Goal: Check status: Check status

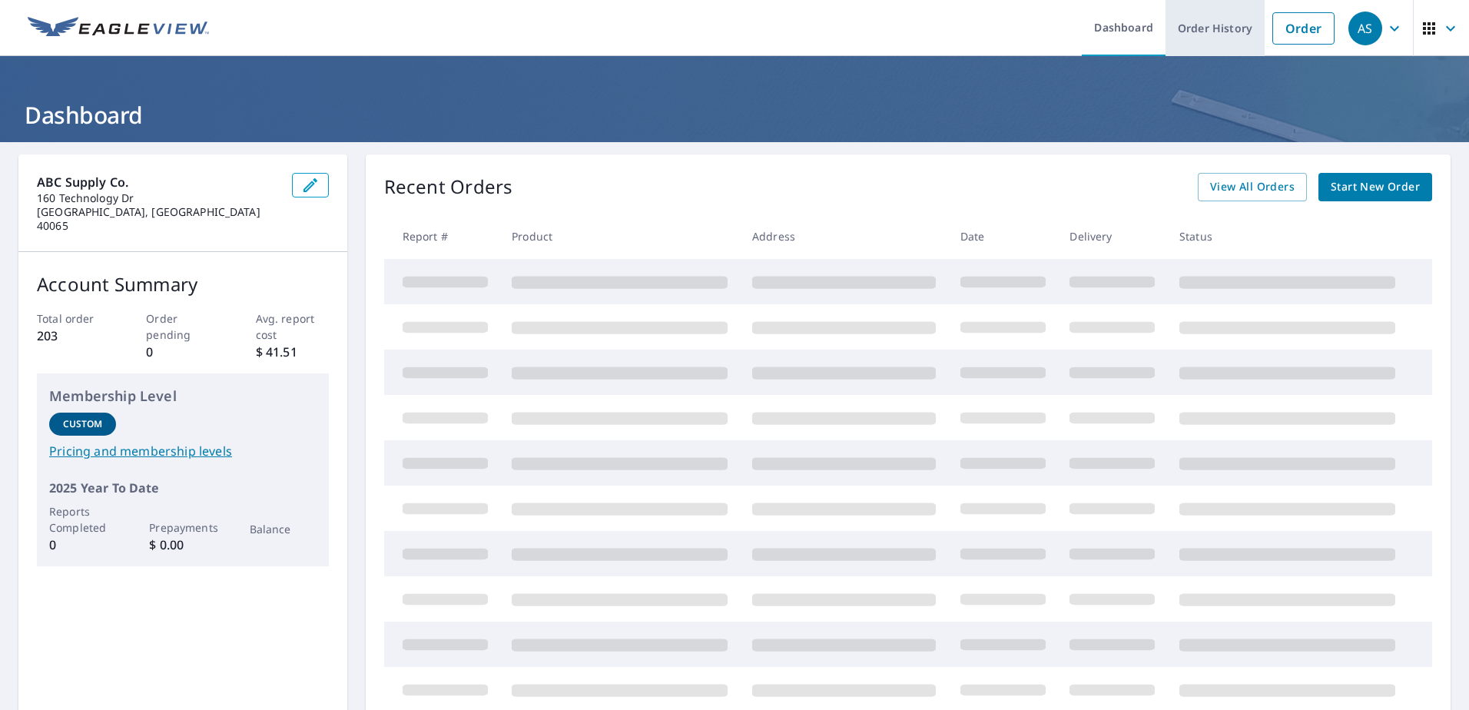
click at [1200, 25] on link "Order History" at bounding box center [1215, 28] width 99 height 56
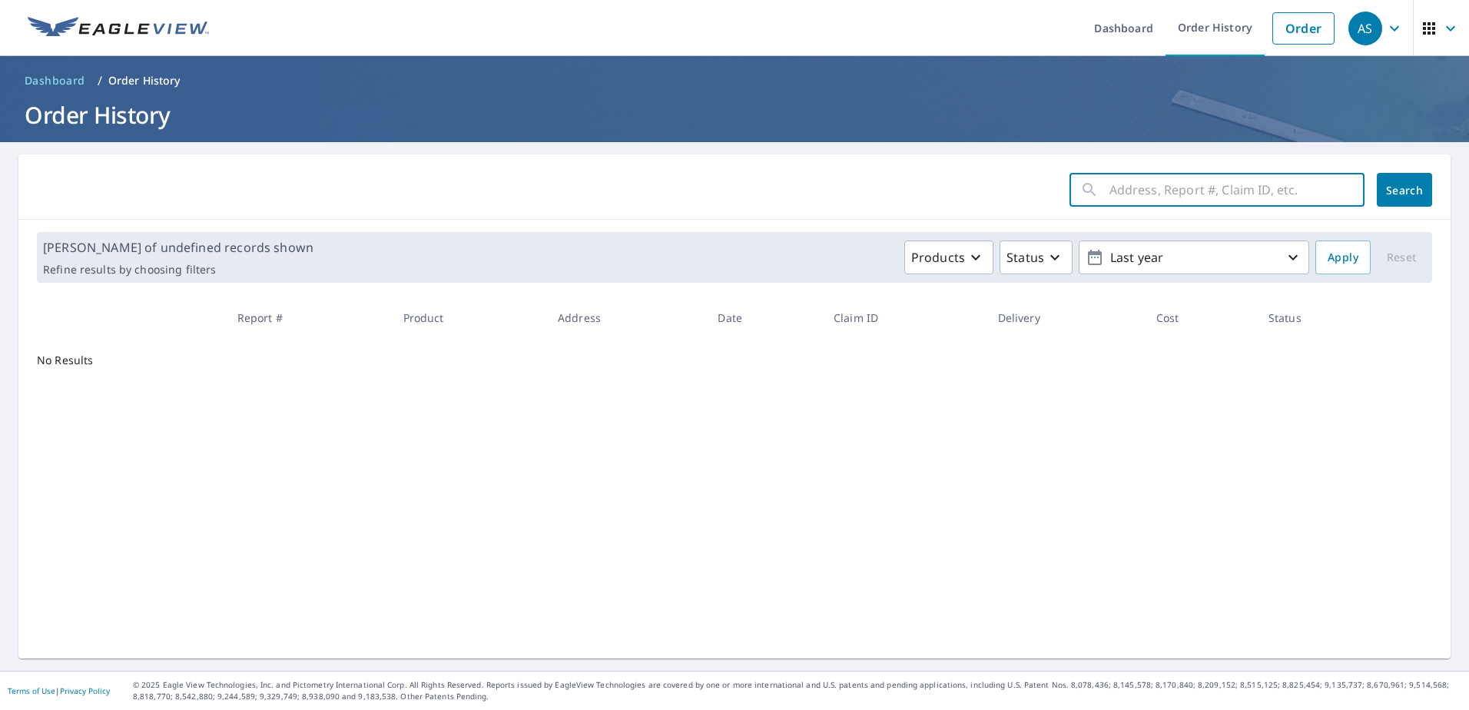
click at [1137, 187] on input "text" at bounding box center [1237, 189] width 255 height 43
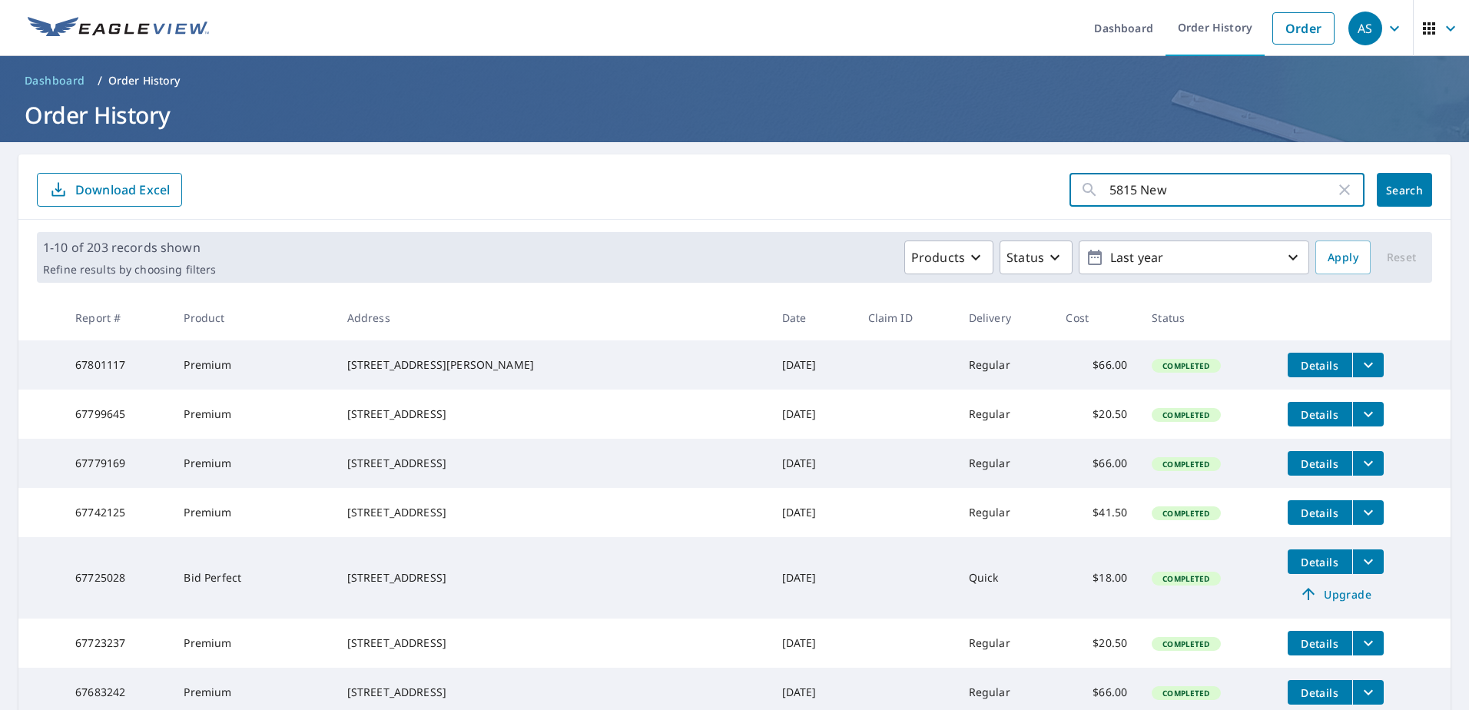
type input "5815 New"
click at [1389, 191] on span "Search" at bounding box center [1404, 190] width 31 height 15
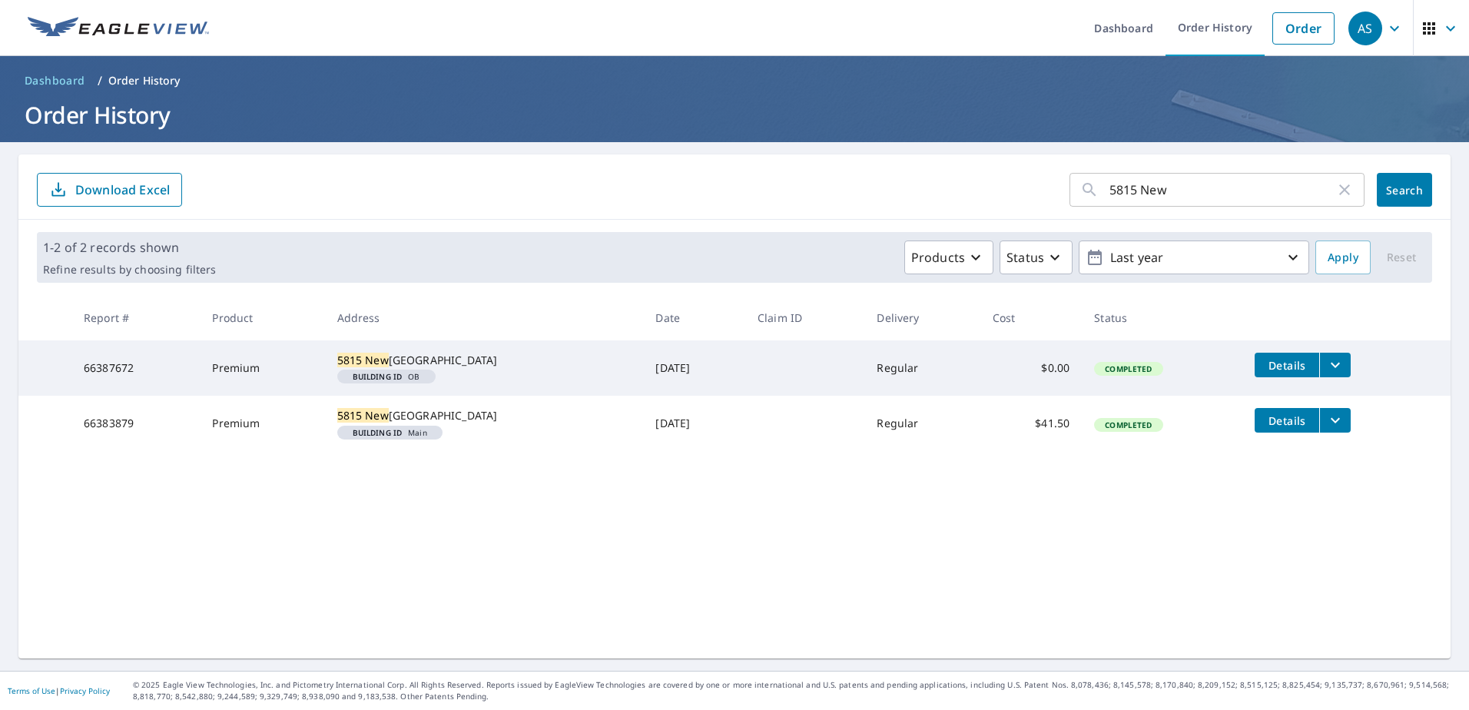
click at [1331, 423] on icon "filesDropdownBtn-66383879" at bounding box center [1335, 420] width 9 height 5
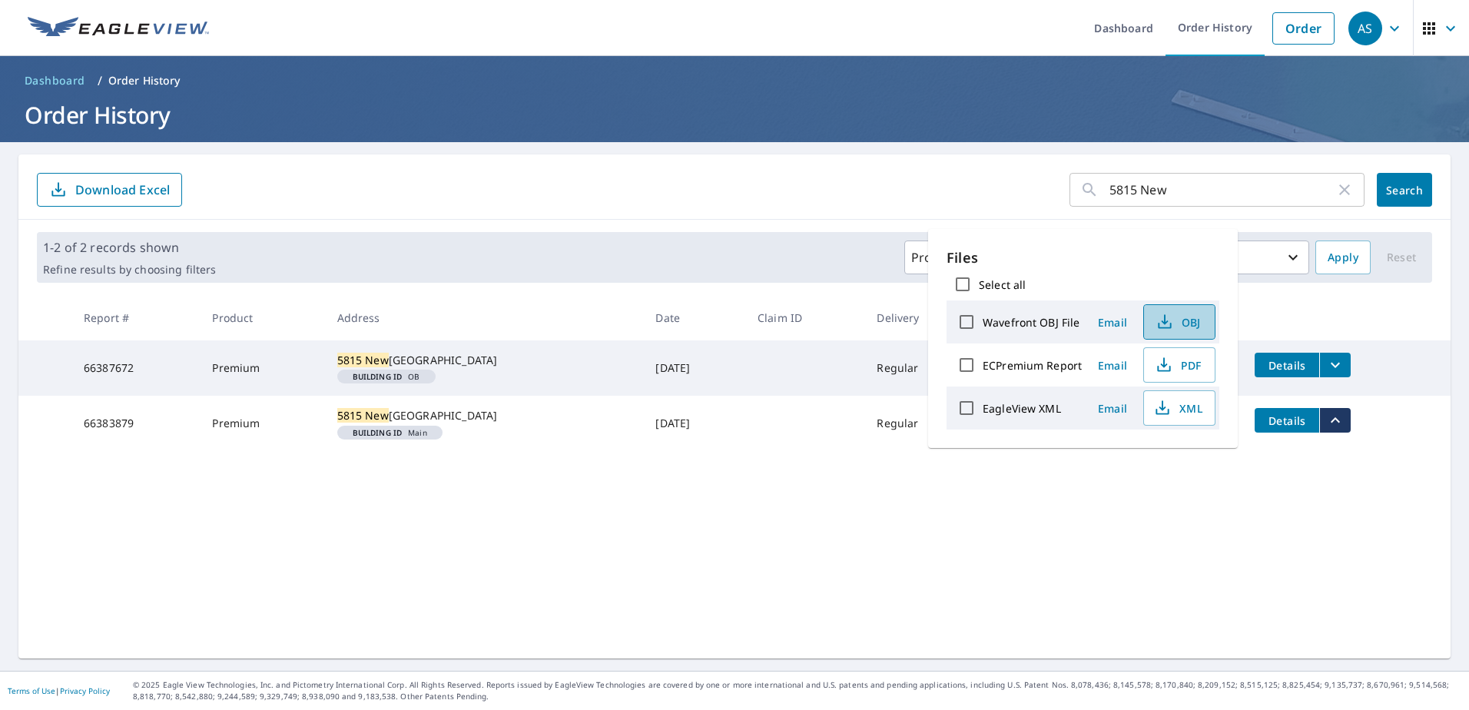
click at [1170, 321] on icon "button" at bounding box center [1165, 322] width 18 height 18
click at [859, 568] on div "5815 New ​ Search Download Excel 1-2 of 2 records shown Refine results by choos…" at bounding box center [734, 406] width 1432 height 504
